Goal: Task Accomplishment & Management: Manage account settings

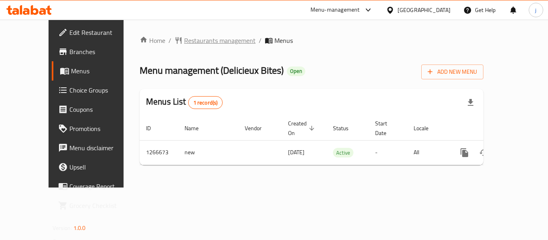
click at [184, 41] on span "Restaurants management" at bounding box center [219, 41] width 71 height 10
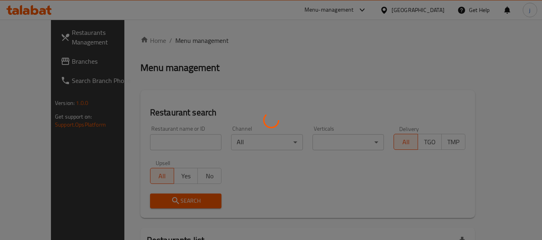
click at [55, 64] on div at bounding box center [271, 120] width 542 height 240
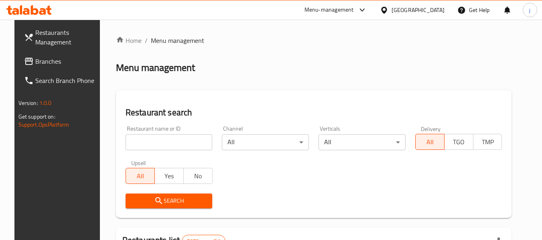
click at [38, 57] on span "Branches" at bounding box center [66, 62] width 63 height 10
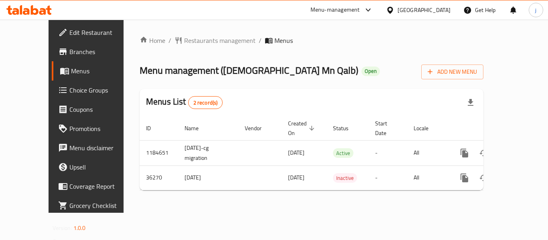
click at [395, 10] on icon at bounding box center [390, 10] width 8 height 8
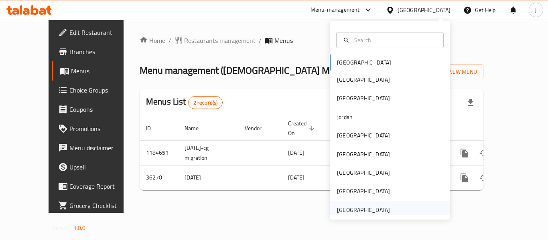
click at [350, 207] on div "United Arab Emirates" at bounding box center [363, 210] width 53 height 9
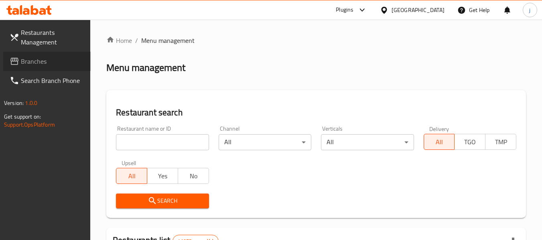
click at [21, 68] on link "Branches" at bounding box center [47, 61] width 88 height 19
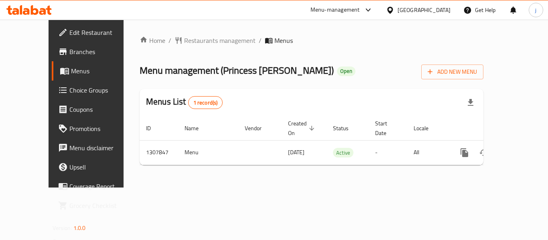
click at [398, 15] on div "United Arab Emirates" at bounding box center [418, 9] width 77 height 19
click at [386, 10] on div "United Arab Emirates" at bounding box center [418, 9] width 77 height 19
click at [389, 12] on icon at bounding box center [390, 10] width 8 height 8
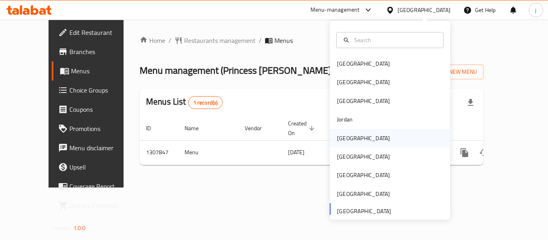
click at [346, 132] on div "Kuwait" at bounding box center [364, 138] width 66 height 18
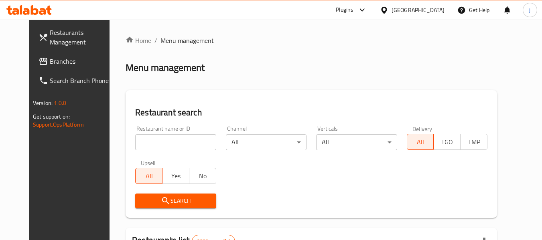
click at [50, 57] on span "Branches" at bounding box center [81, 62] width 63 height 10
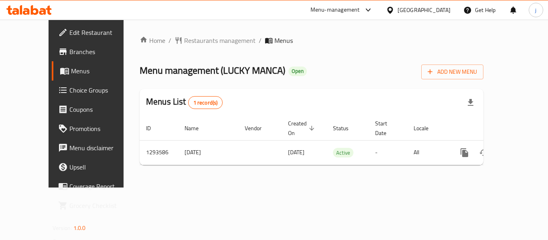
click at [434, 8] on div "Kuwait" at bounding box center [424, 10] width 53 height 9
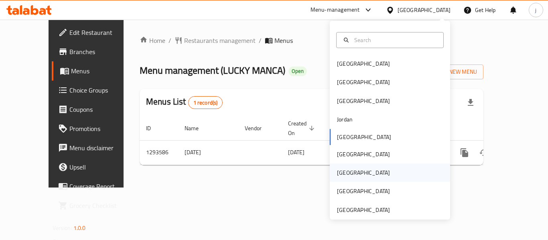
click at [340, 173] on div "Qatar" at bounding box center [363, 173] width 53 height 9
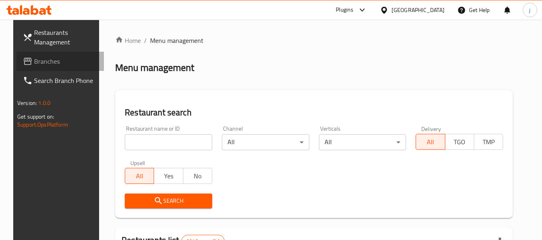
click at [23, 65] on span at bounding box center [28, 62] width 11 height 10
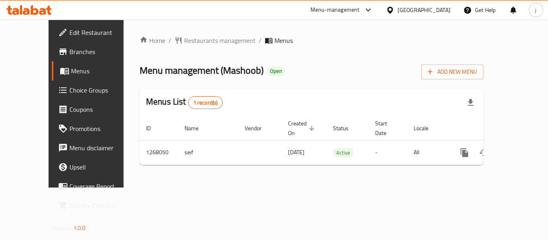
click at [69, 91] on span "Choice Groups" at bounding box center [101, 90] width 64 height 10
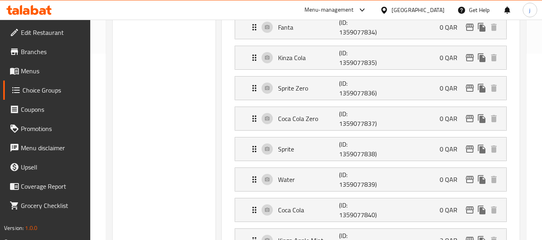
scroll to position [33, 0]
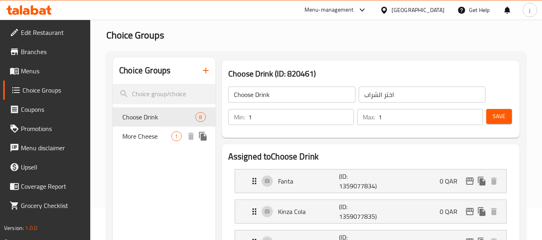
click at [132, 134] on span "More Cheese" at bounding box center [146, 137] width 49 height 10
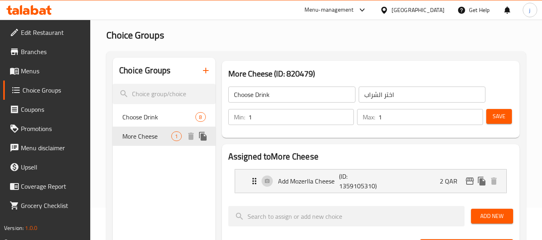
type input "More Cheese"
type input "المزيد من الجبن"
type input "0"
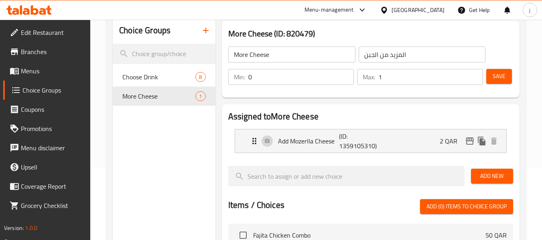
click at [437, 11] on div "Qatar" at bounding box center [418, 10] width 53 height 9
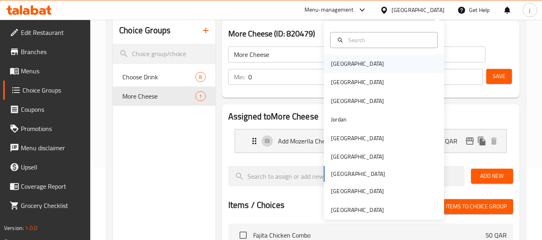
click at [337, 67] on div "Bahrain" at bounding box center [357, 63] width 53 height 9
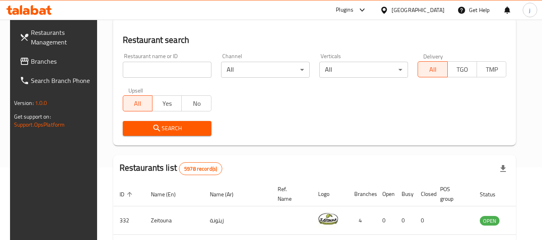
click at [59, 68] on link "Branches" at bounding box center [57, 61] width 88 height 19
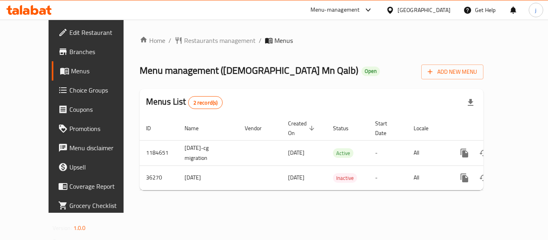
click at [398, 9] on div at bounding box center [392, 10] width 12 height 9
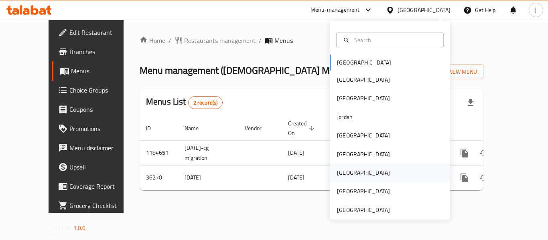
click at [343, 169] on div "[GEOGRAPHIC_DATA]" at bounding box center [363, 173] width 53 height 9
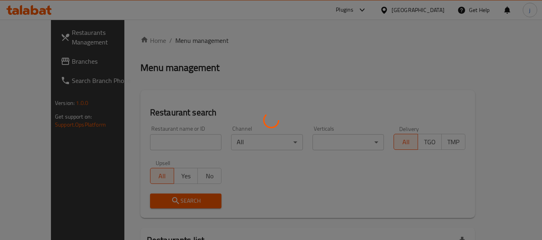
click at [45, 61] on div at bounding box center [271, 120] width 542 height 240
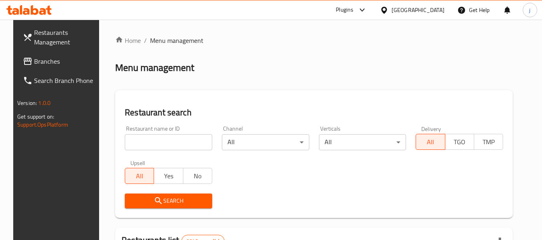
click at [38, 52] on link "Branches" at bounding box center [60, 61] width 88 height 19
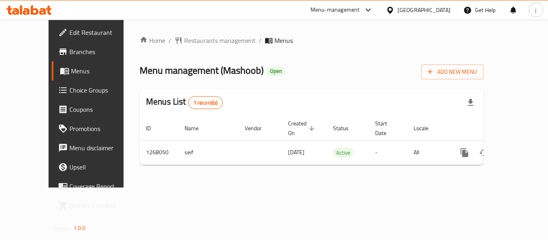
click at [69, 85] on span "Choice Groups" at bounding box center [101, 90] width 64 height 10
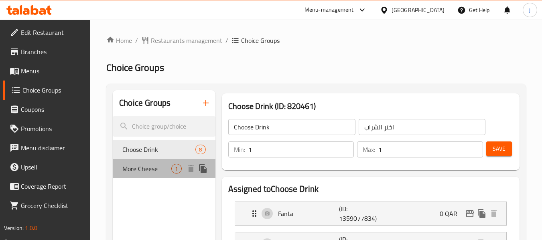
click at [145, 170] on span "More Cheese" at bounding box center [146, 169] width 49 height 10
type input "More Cheese"
type input "المزيد من الجبن"
type input "0"
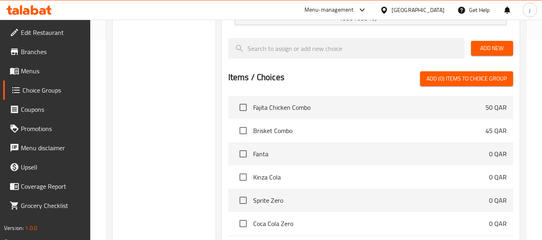
scroll to position [80, 0]
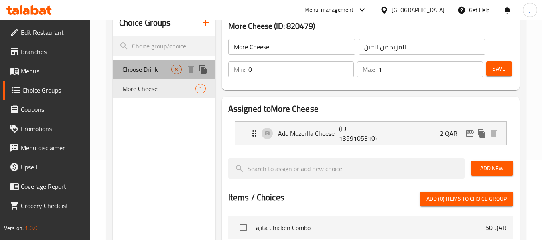
click at [132, 71] on span "Choose Drink" at bounding box center [146, 70] width 49 height 10
type input "Choose Drink"
type input "اختر الشراب"
type input "1"
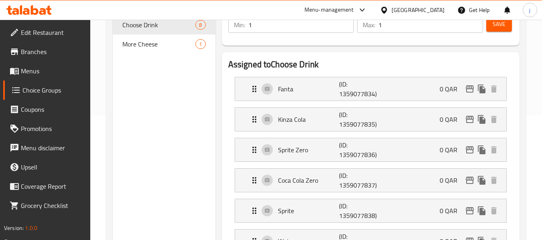
scroll to position [0, 0]
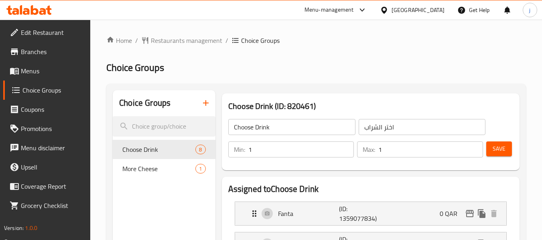
click at [389, 12] on icon at bounding box center [384, 10] width 8 height 8
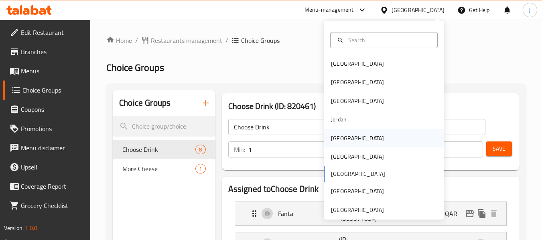
click at [334, 143] on div "[GEOGRAPHIC_DATA]" at bounding box center [357, 138] width 53 height 9
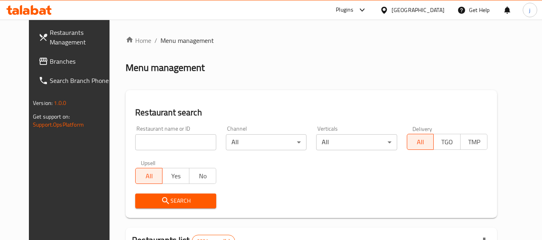
click at [64, 66] on link "Branches" at bounding box center [76, 61] width 88 height 19
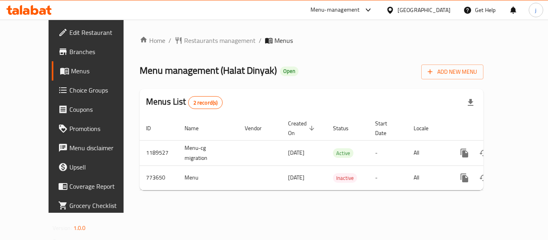
click at [393, 7] on icon at bounding box center [390, 9] width 6 height 7
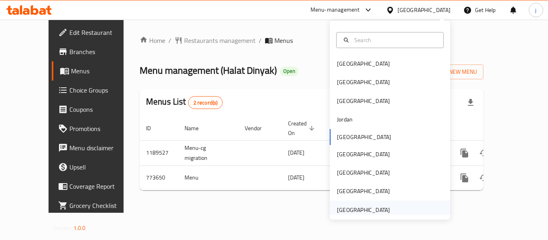
click at [353, 211] on div "[GEOGRAPHIC_DATA]" at bounding box center [363, 210] width 53 height 9
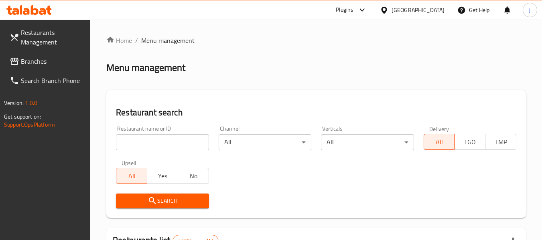
click at [59, 58] on span "Branches" at bounding box center [52, 62] width 63 height 10
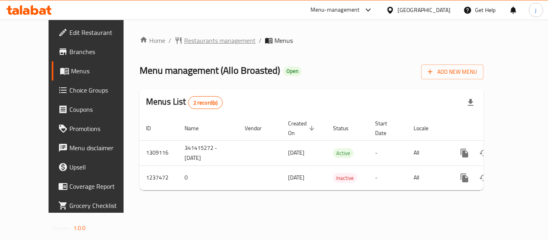
click at [184, 38] on span "Restaurants management" at bounding box center [219, 41] width 71 height 10
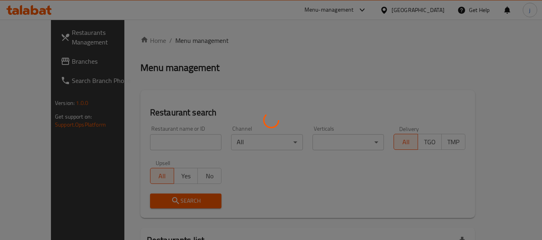
click at [49, 64] on div at bounding box center [271, 120] width 542 height 240
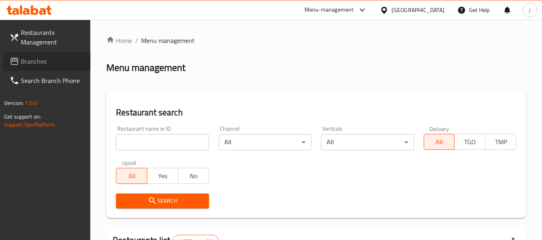
click at [49, 64] on span "Branches" at bounding box center [52, 62] width 63 height 10
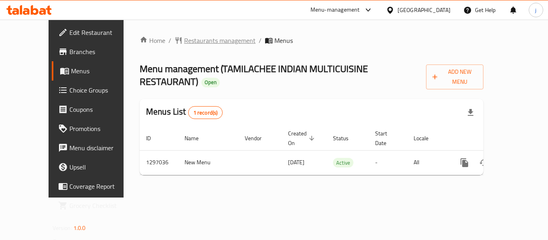
click at [184, 43] on span "Restaurants management" at bounding box center [219, 41] width 71 height 10
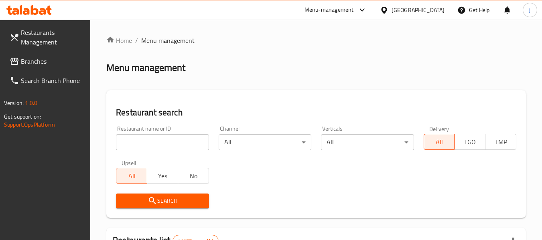
click at [23, 61] on span "Branches" at bounding box center [52, 62] width 63 height 10
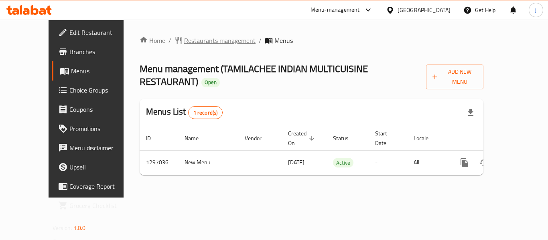
click at [187, 39] on span "Restaurants management" at bounding box center [219, 41] width 71 height 10
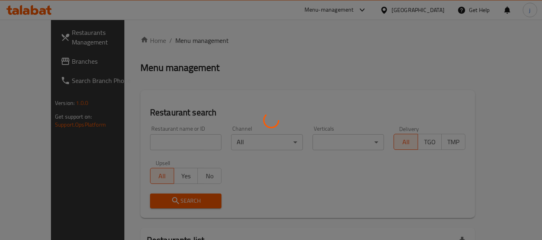
click at [38, 58] on div at bounding box center [271, 120] width 542 height 240
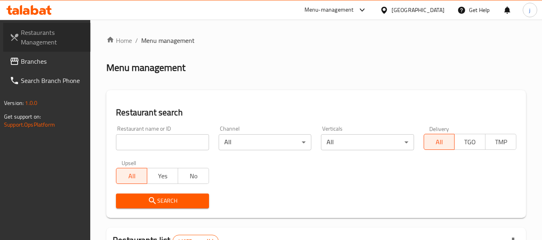
click at [41, 39] on span "Restaurants Management" at bounding box center [52, 37] width 63 height 19
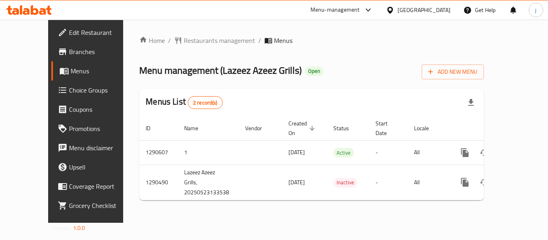
click at [436, 7] on div "[GEOGRAPHIC_DATA]" at bounding box center [424, 10] width 53 height 9
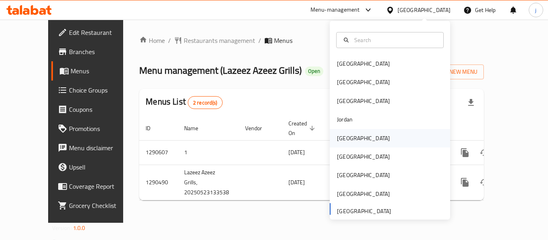
click at [338, 141] on div "[GEOGRAPHIC_DATA]" at bounding box center [363, 138] width 53 height 9
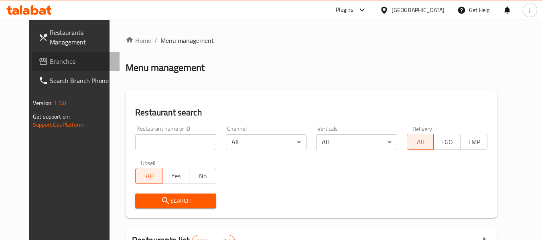
click at [50, 61] on span "Branches" at bounding box center [81, 62] width 63 height 10
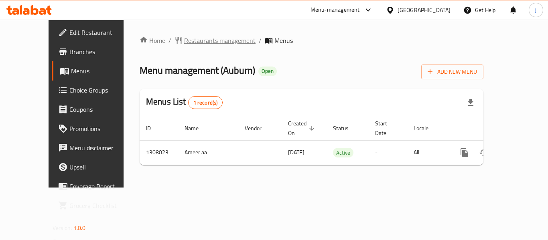
click at [186, 41] on span "Restaurants management" at bounding box center [219, 41] width 71 height 10
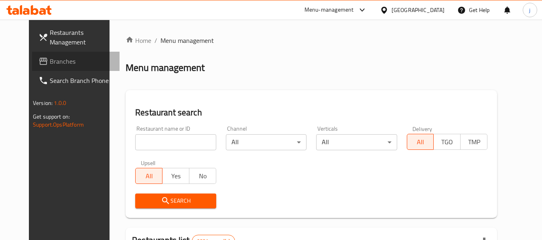
click at [50, 63] on span "Branches" at bounding box center [81, 62] width 63 height 10
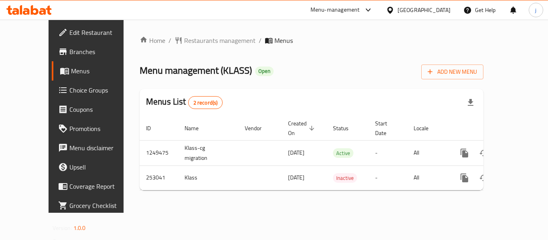
click at [69, 28] on span "Edit Restaurant" at bounding box center [101, 33] width 64 height 10
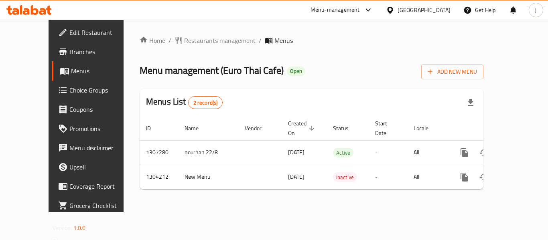
click at [401, 9] on div "[GEOGRAPHIC_DATA]" at bounding box center [424, 10] width 53 height 9
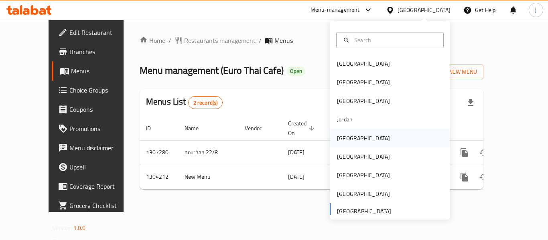
click at [338, 132] on div "[GEOGRAPHIC_DATA]" at bounding box center [364, 138] width 66 height 18
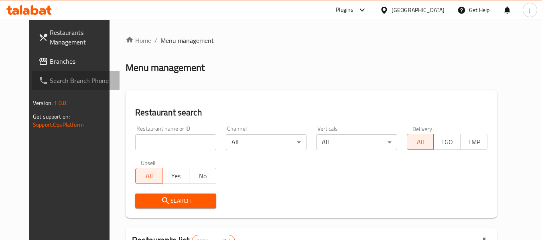
click at [32, 72] on link "Search Branch Phone" at bounding box center [76, 80] width 88 height 19
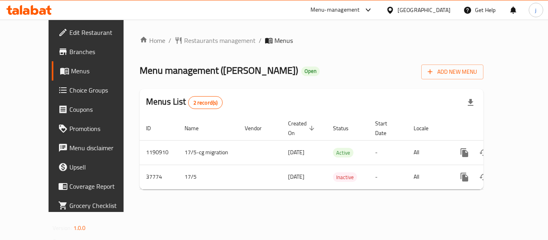
drag, startPoint x: 433, startPoint y: 8, endPoint x: 425, endPoint y: 14, distance: 10.0
click at [398, 8] on div at bounding box center [392, 10] width 12 height 9
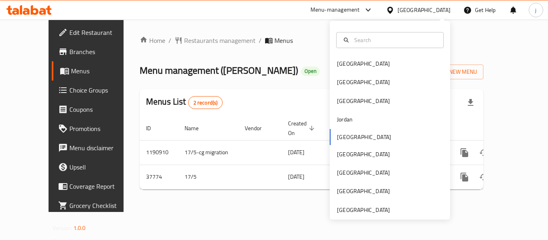
click at [395, 14] on icon at bounding box center [390, 10] width 8 height 8
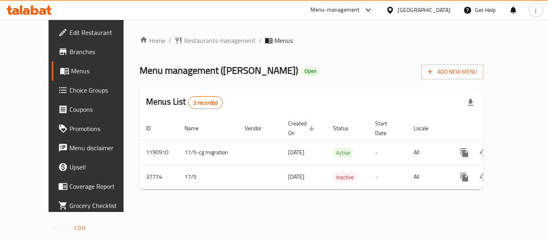
click at [395, 12] on icon at bounding box center [390, 10] width 8 height 8
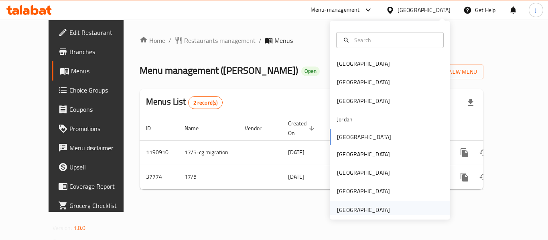
click at [354, 210] on div "United Arab Emirates" at bounding box center [363, 210] width 53 height 9
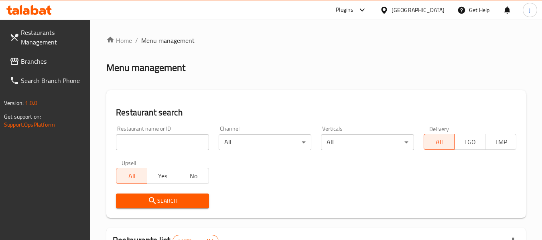
click at [75, 64] on span "Branches" at bounding box center [52, 62] width 63 height 10
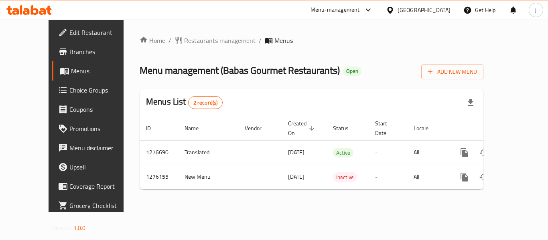
drag, startPoint x: 392, startPoint y: 11, endPoint x: 391, endPoint y: 18, distance: 7.7
click at [391, 11] on icon at bounding box center [390, 9] width 6 height 7
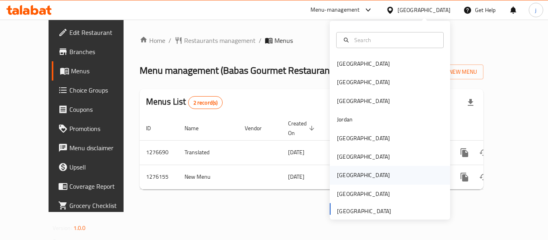
click at [343, 175] on div "[GEOGRAPHIC_DATA]" at bounding box center [363, 175] width 53 height 9
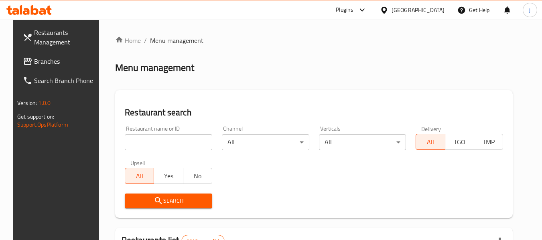
click at [36, 57] on span "Branches" at bounding box center [65, 62] width 63 height 10
